Goal: Information Seeking & Learning: Learn about a topic

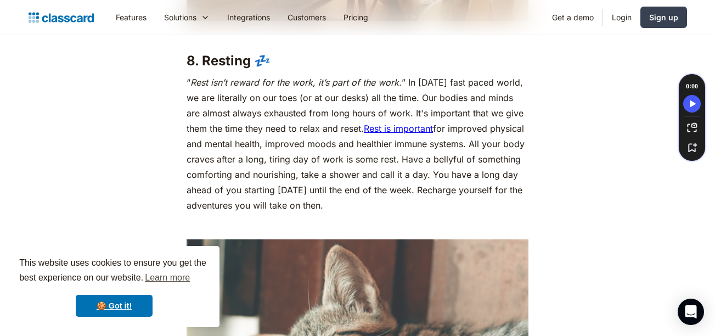
click at [500, 130] on p "“ Rest isn’t reward for the work, it’s part of the work. ” In [DATE] fast paced…" at bounding box center [358, 144] width 342 height 138
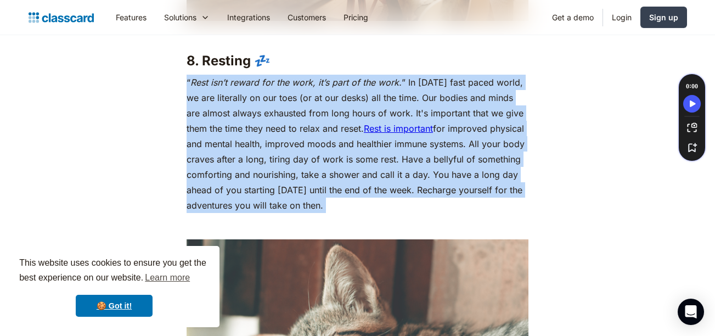
click at [500, 130] on p "“ Rest isn’t reward for the work, it’s part of the work. ” In [DATE] fast paced…" at bounding box center [358, 144] width 342 height 138
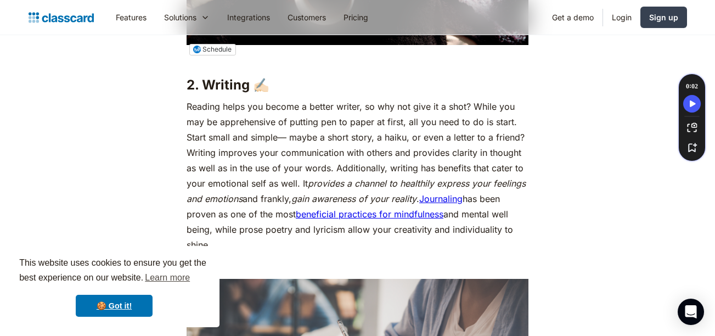
scroll to position [1548, 0]
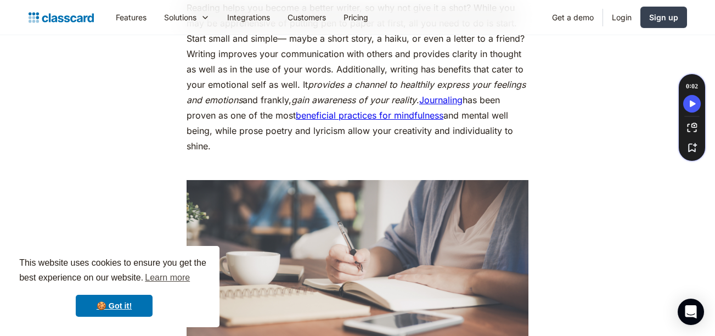
click at [500, 130] on p "Reading helps you become a better writer, so why not give it a shot? While you …" at bounding box center [358, 77] width 342 height 154
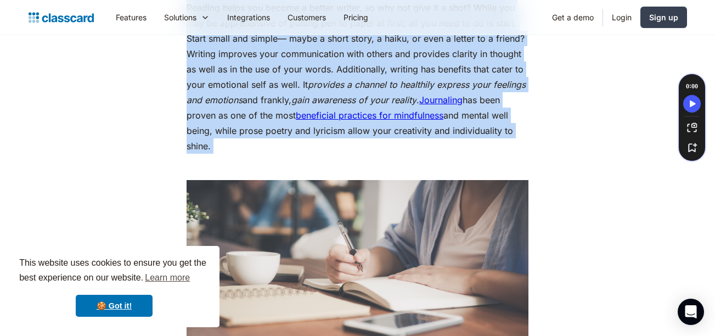
click at [500, 130] on p "Reading helps you become a better writer, so why not give it a shot? While you …" at bounding box center [358, 77] width 342 height 154
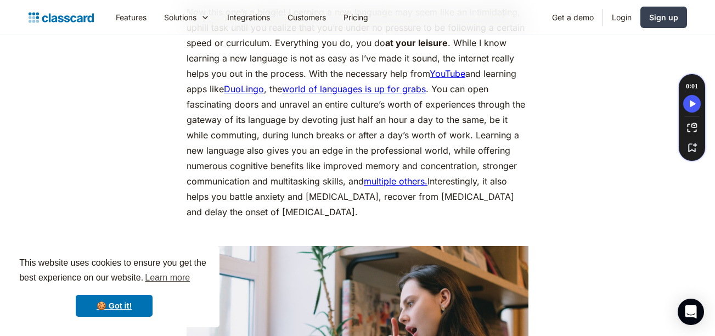
scroll to position [2008, 0]
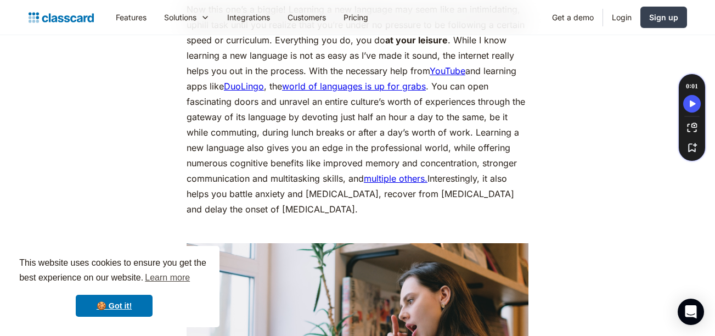
click at [502, 135] on p "Now this one’s a biggie! Learning a new language may seem like an intimidating,…" at bounding box center [358, 109] width 342 height 215
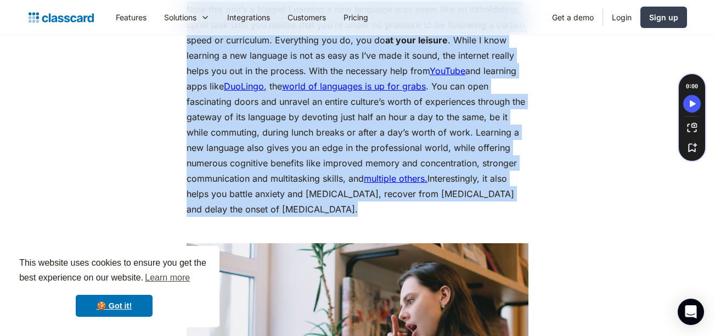
click at [502, 135] on p "Now this one’s a biggie! Learning a new language may seem like an intimidating,…" at bounding box center [358, 109] width 342 height 215
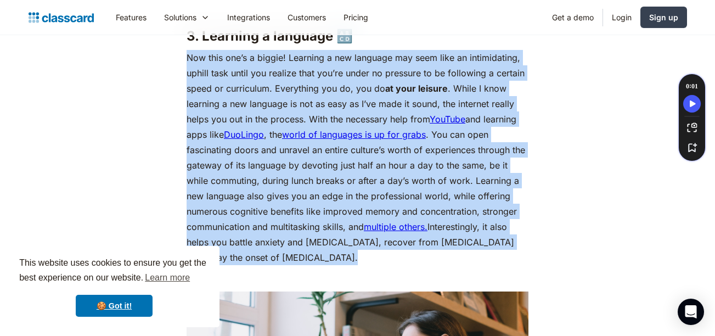
scroll to position [1959, 0]
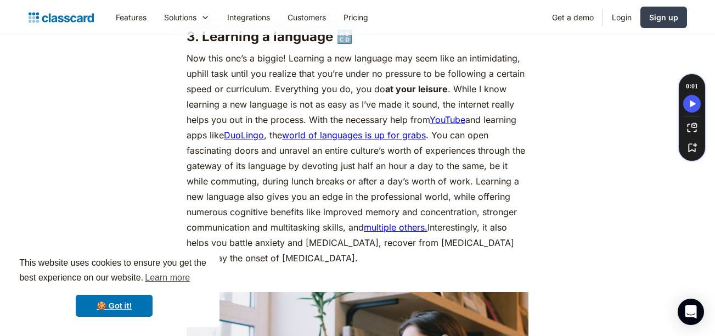
click at [478, 45] on h3 "3. Learning a language 🔠" at bounding box center [358, 37] width 342 height 16
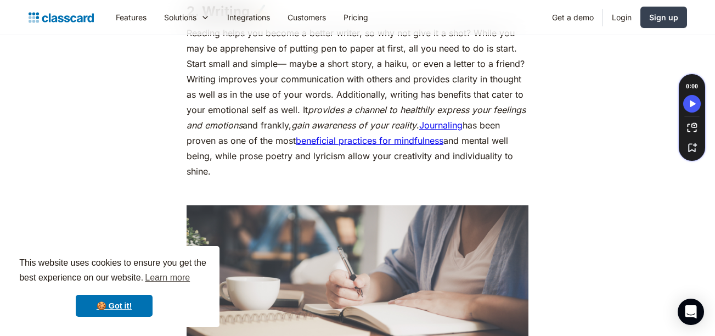
scroll to position [1522, 0]
click at [470, 96] on p "Reading helps you become a better writer, so why not give it a shot? While you …" at bounding box center [358, 103] width 342 height 154
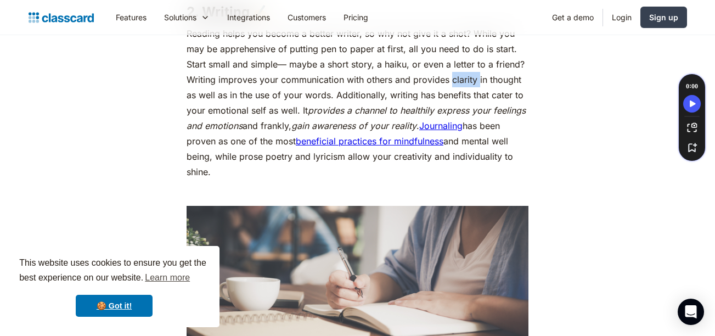
click at [470, 96] on p "Reading helps you become a better writer, so why not give it a shot? While you …" at bounding box center [358, 103] width 342 height 154
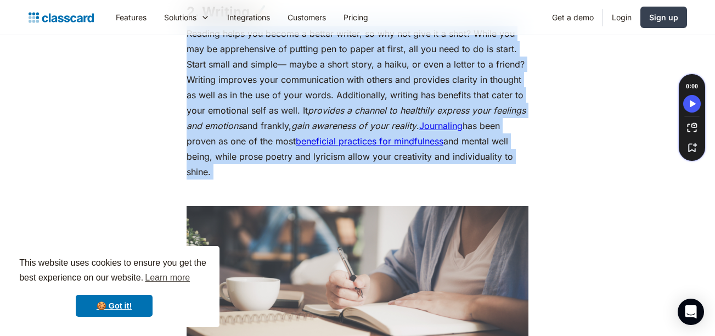
click at [470, 96] on p "Reading helps you become a better writer, so why not give it a shot? While you …" at bounding box center [358, 103] width 342 height 154
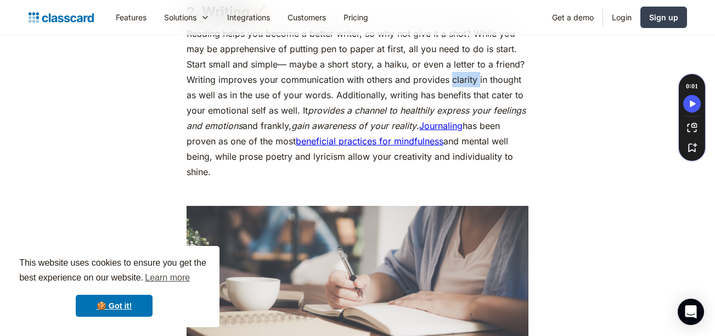
click at [470, 96] on p "Reading helps you become a better writer, so why not give it a shot? While you …" at bounding box center [358, 103] width 342 height 154
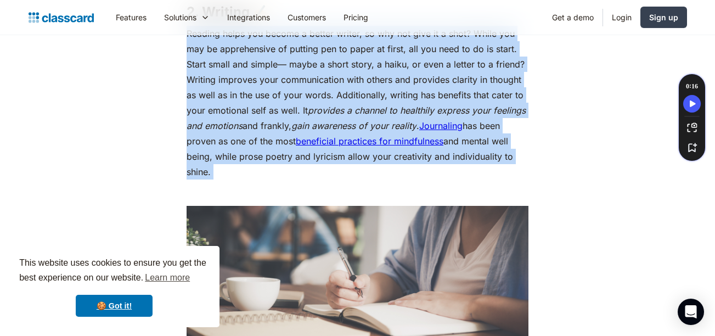
click at [470, 96] on p "Reading helps you become a better writer, so why not give it a shot? While you …" at bounding box center [358, 103] width 342 height 154
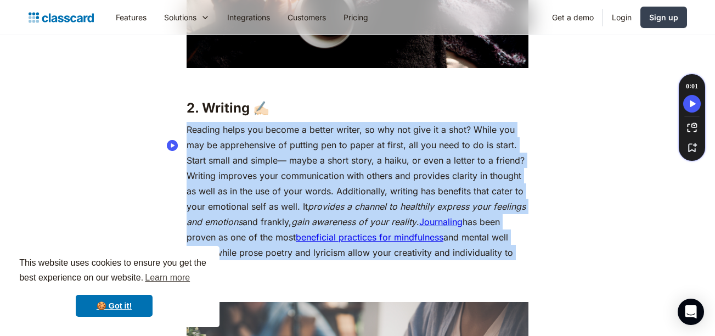
scroll to position [1425, 0]
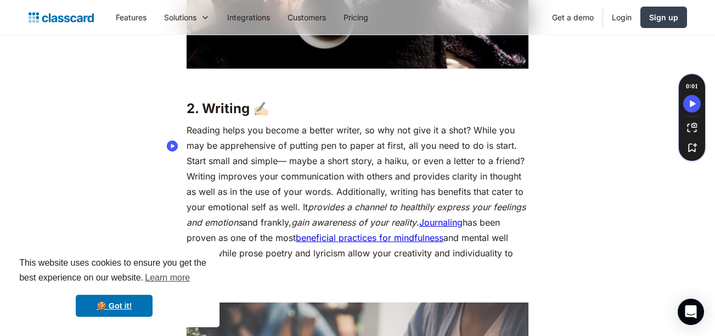
click at [471, 89] on p "‍" at bounding box center [358, 81] width 342 height 15
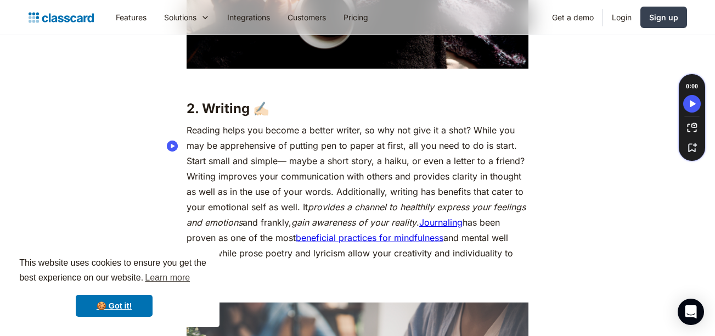
click at [471, 89] on p "‍" at bounding box center [358, 81] width 342 height 15
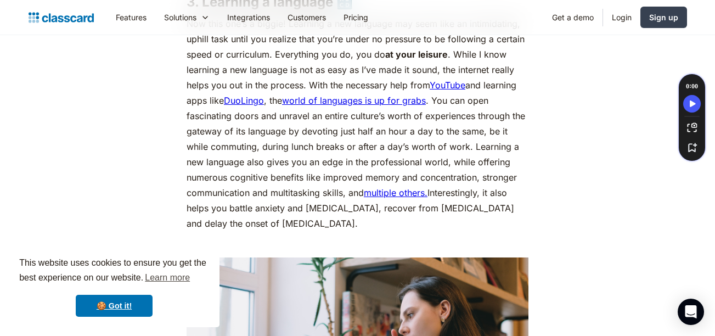
scroll to position [2038, 0]
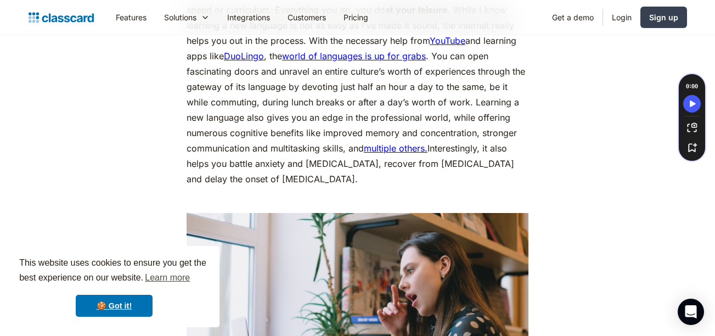
click at [459, 75] on p "Now this one’s a biggie! Learning a new language may seem like an intimidating,…" at bounding box center [358, 78] width 342 height 215
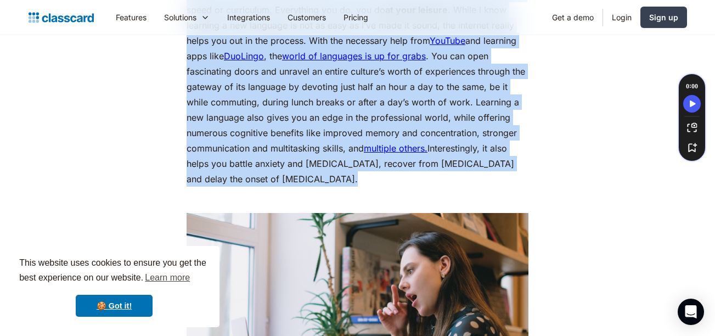
click at [459, 75] on p "Now this one’s a biggie! Learning a new language may seem like an intimidating,…" at bounding box center [358, 78] width 342 height 215
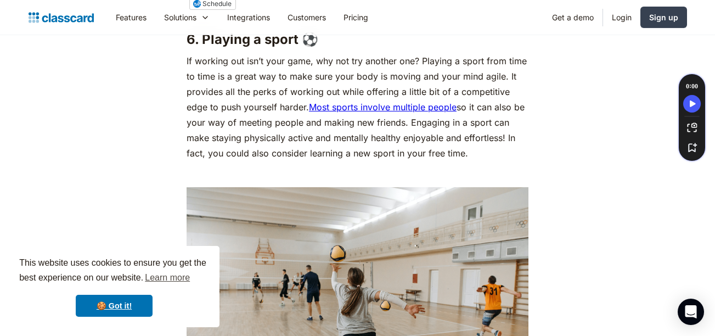
scroll to position [3614, 0]
click at [411, 132] on p "If working out isn’t your game, why not try another one? Playing a sport from t…" at bounding box center [358, 107] width 342 height 108
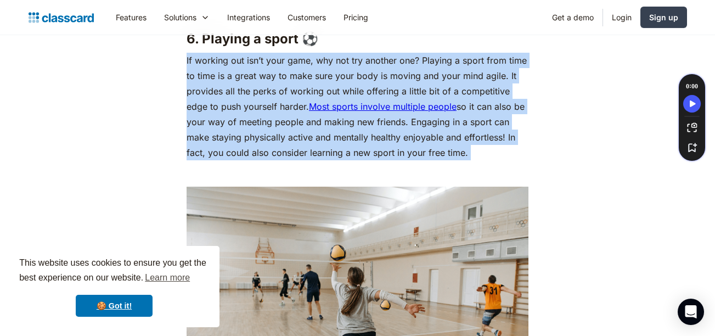
click at [411, 132] on p "If working out isn’t your game, why not try another one? Playing a sport from t…" at bounding box center [358, 107] width 342 height 108
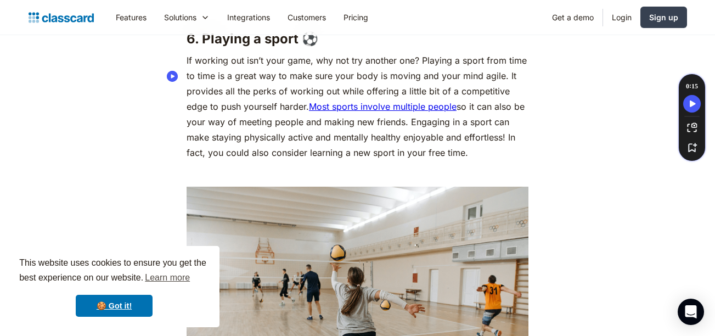
drag, startPoint x: 411, startPoint y: 132, endPoint x: 462, endPoint y: 167, distance: 61.9
click at [462, 160] on p "If working out isn’t your game, why not try another one? Playing a sport from t…" at bounding box center [358, 107] width 342 height 108
drag, startPoint x: 462, startPoint y: 167, endPoint x: 438, endPoint y: 138, distance: 38.1
click at [438, 138] on p "If working out isn’t your game, why not try another one? Playing a sport from t…" at bounding box center [358, 107] width 342 height 108
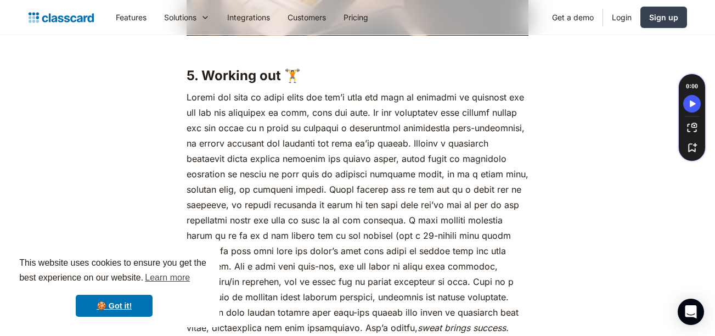
scroll to position [3024, 0]
click at [403, 125] on p "sweat brings success." at bounding box center [358, 212] width 342 height 246
click at [405, 123] on p "sweat brings success." at bounding box center [358, 212] width 342 height 246
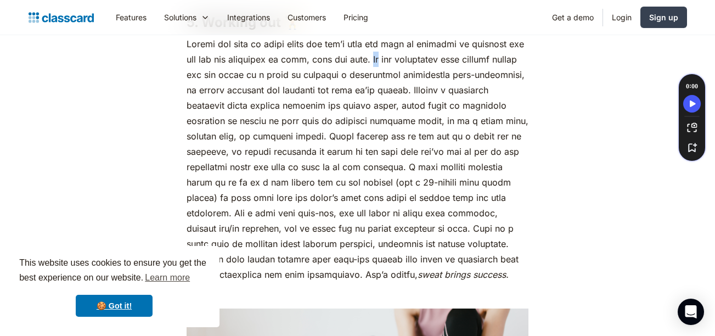
scroll to position [3077, 0]
click at [378, 170] on p "sweat brings success." at bounding box center [358, 159] width 342 height 246
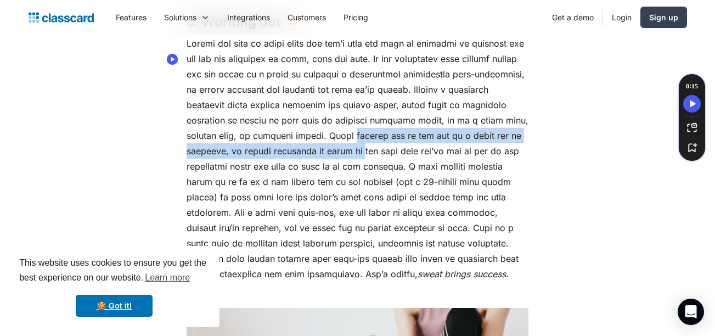
drag, startPoint x: 378, startPoint y: 170, endPoint x: 380, endPoint y: 148, distance: 22.0
click at [380, 148] on p "sweat brings success." at bounding box center [358, 159] width 342 height 246
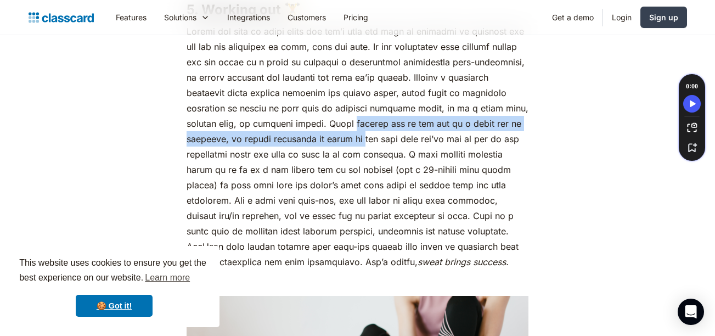
scroll to position [3090, 0]
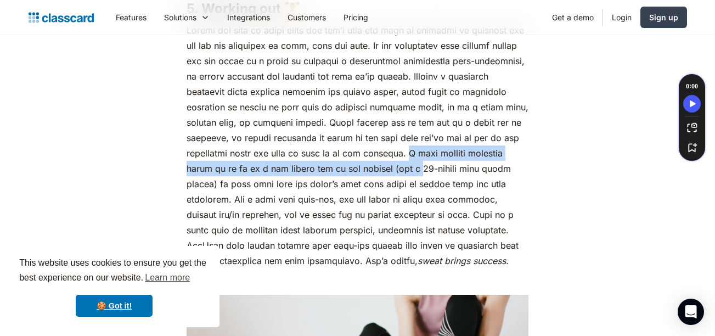
drag, startPoint x: 434, startPoint y: 162, endPoint x: 460, endPoint y: 189, distance: 37.2
click at [460, 189] on p "sweat brings success." at bounding box center [358, 145] width 342 height 246
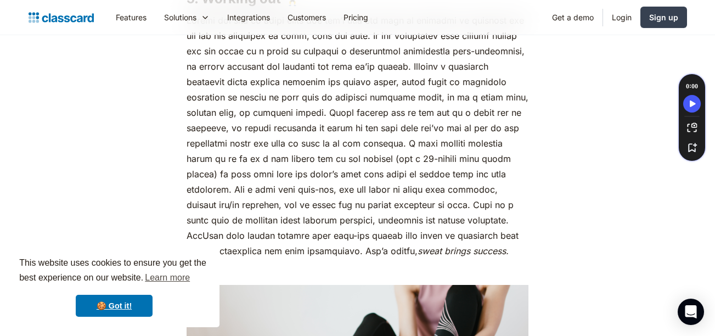
click at [416, 190] on p "sweat brings success." at bounding box center [358, 136] width 342 height 246
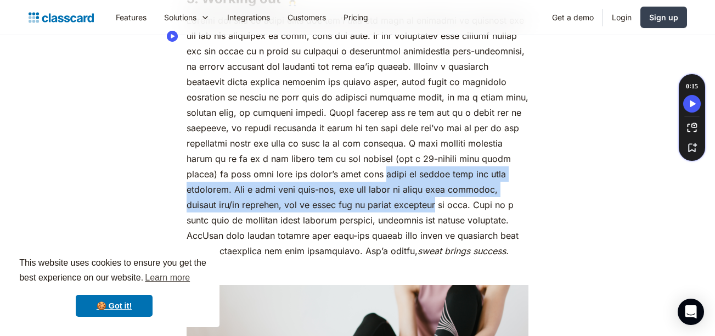
drag, startPoint x: 416, startPoint y: 190, endPoint x: 410, endPoint y: 217, distance: 27.4
click at [410, 217] on p "sweat brings success." at bounding box center [358, 136] width 342 height 246
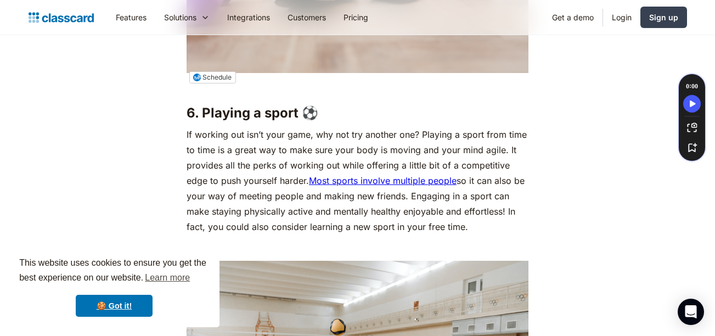
scroll to position [3555, 0]
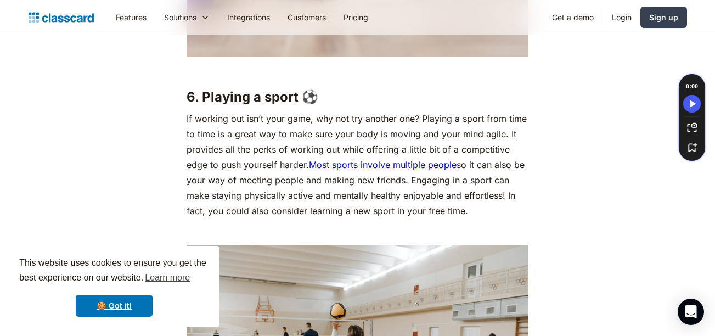
click at [410, 217] on p "If working out isn’t your game, why not try another one? Playing a sport from t…" at bounding box center [358, 165] width 342 height 108
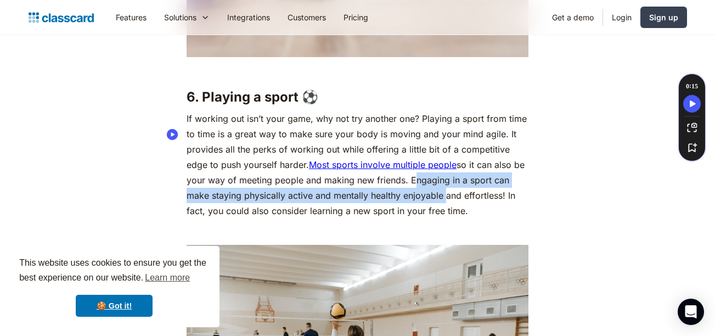
drag, startPoint x: 410, startPoint y: 217, endPoint x: 420, endPoint y: 191, distance: 27.9
click at [420, 191] on p "If working out isn’t your game, why not try another one? Playing a sport from t…" at bounding box center [358, 165] width 342 height 108
drag, startPoint x: 420, startPoint y: 191, endPoint x: 457, endPoint y: 219, distance: 46.6
click at [457, 218] on p "If working out isn’t your game, why not try another one? Playing a sport from t…" at bounding box center [358, 165] width 342 height 108
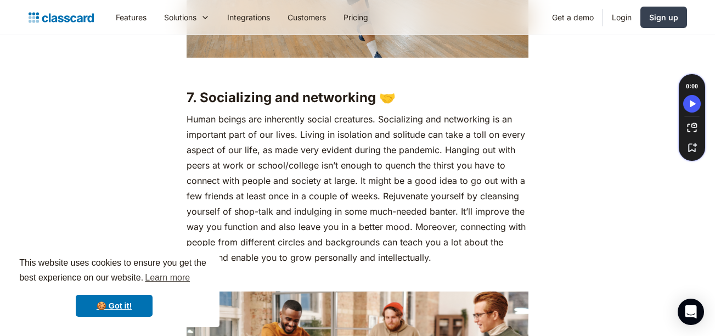
scroll to position [3971, 0]
click at [457, 219] on p "Human beings are inherently social creatures. Socializing and networking is an …" at bounding box center [358, 188] width 342 height 154
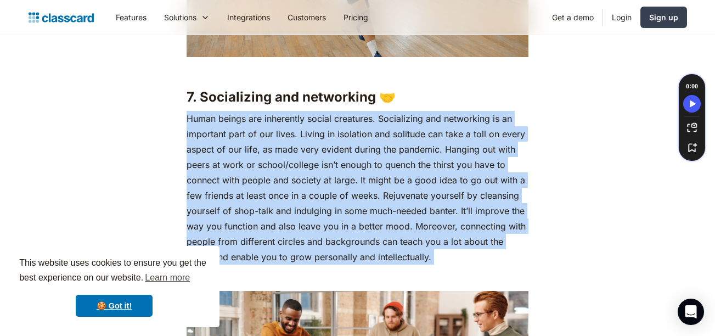
click at [457, 219] on p "Human beings are inherently social creatures. Socializing and networking is an …" at bounding box center [358, 188] width 342 height 154
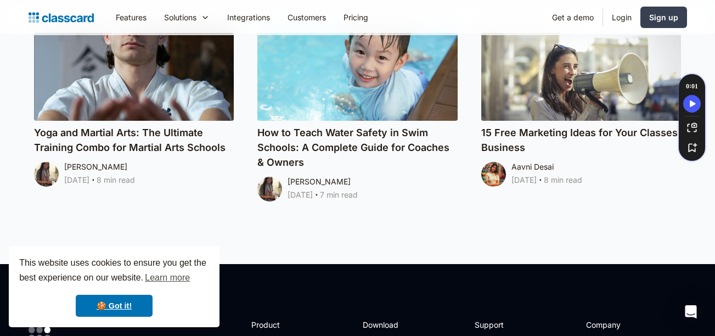
scroll to position [5555, 0]
